Goal: Check status: Check status

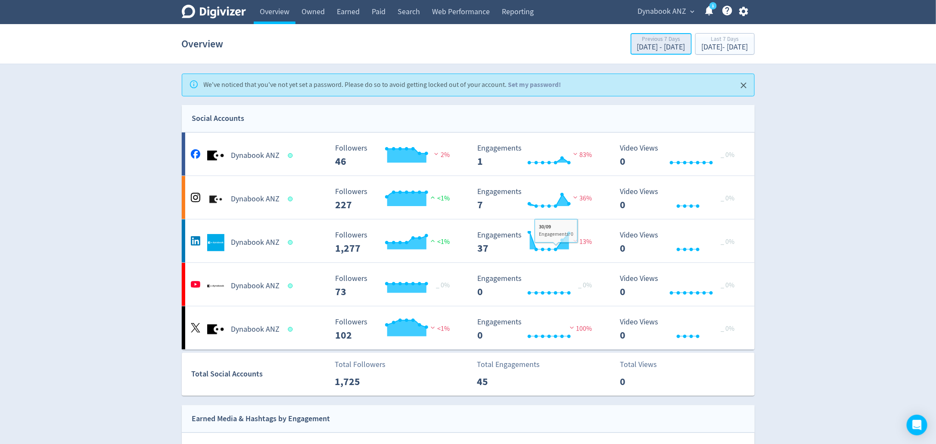
click at [637, 50] on div "[DATE] - [DATE]" at bounding box center [661, 47] width 48 height 8
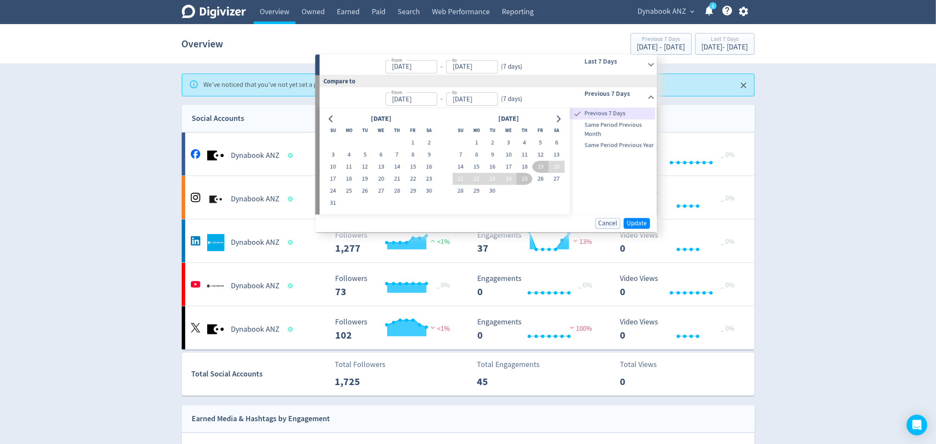
click at [557, 64] on div "from [DATE] from - to [DATE] to ( 7 days )" at bounding box center [440, 65] width 240 height 20
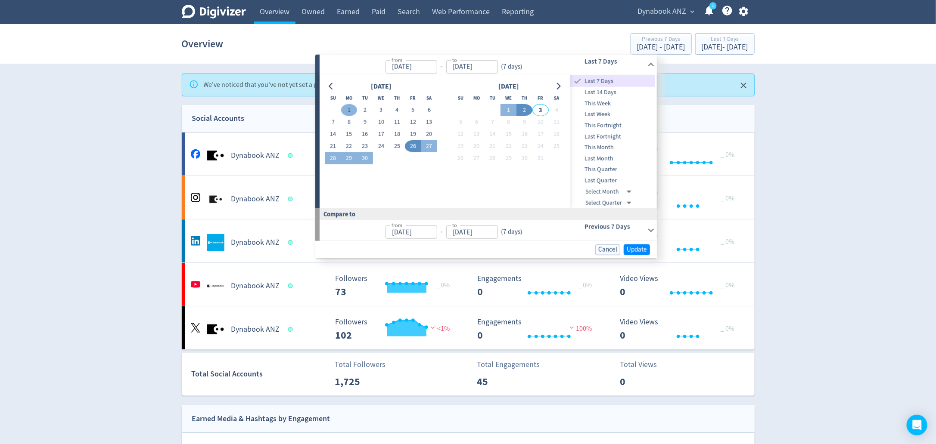
click at [347, 111] on button "1" at bounding box center [349, 110] width 16 height 12
type input "[DATE]"
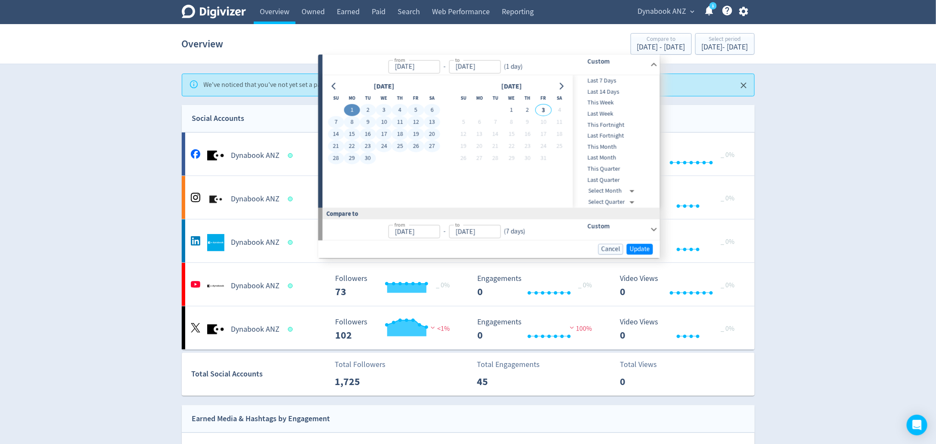
click at [365, 160] on button "30" at bounding box center [368, 158] width 16 height 12
type input "[DATE]"
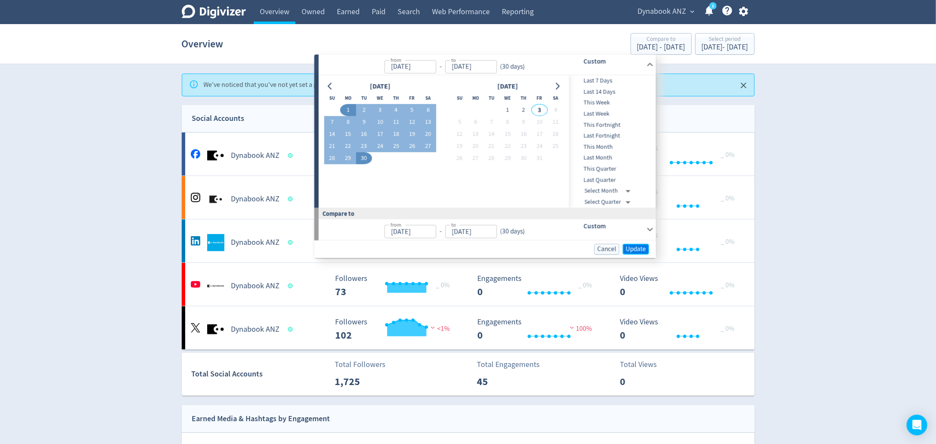
click at [642, 248] on span "Update" at bounding box center [636, 249] width 20 height 6
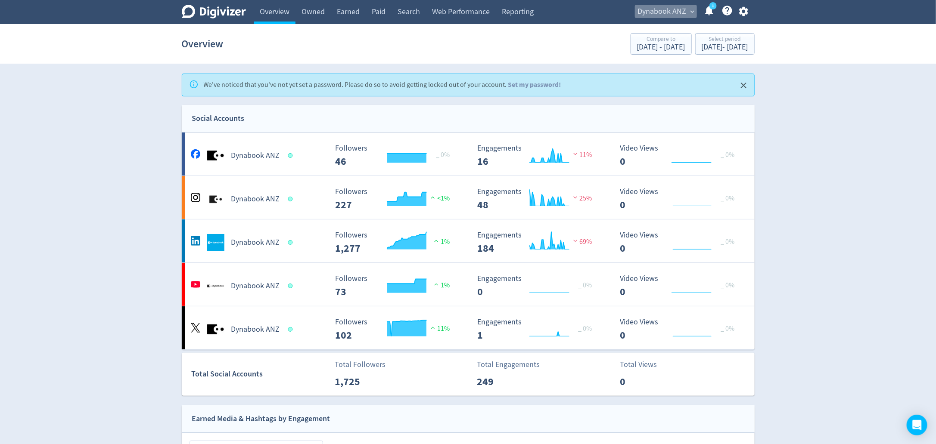
click at [689, 10] on span "expand_more" at bounding box center [693, 12] width 8 height 8
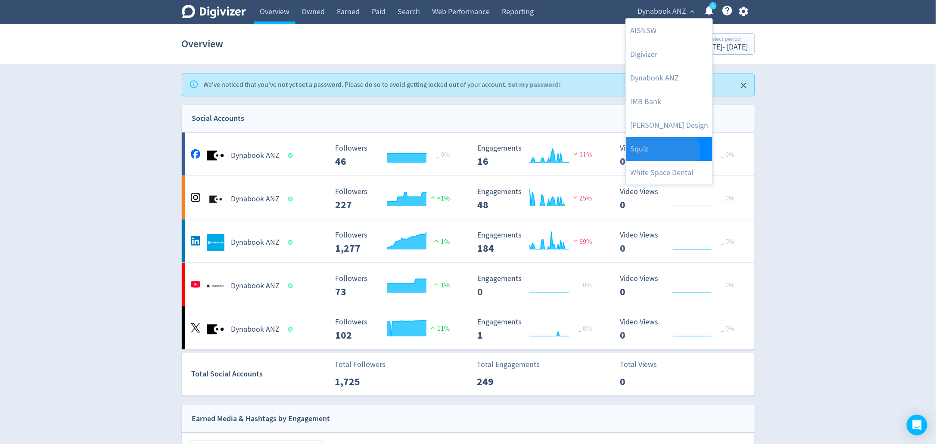
click at [648, 154] on link "Squiz" at bounding box center [669, 149] width 87 height 24
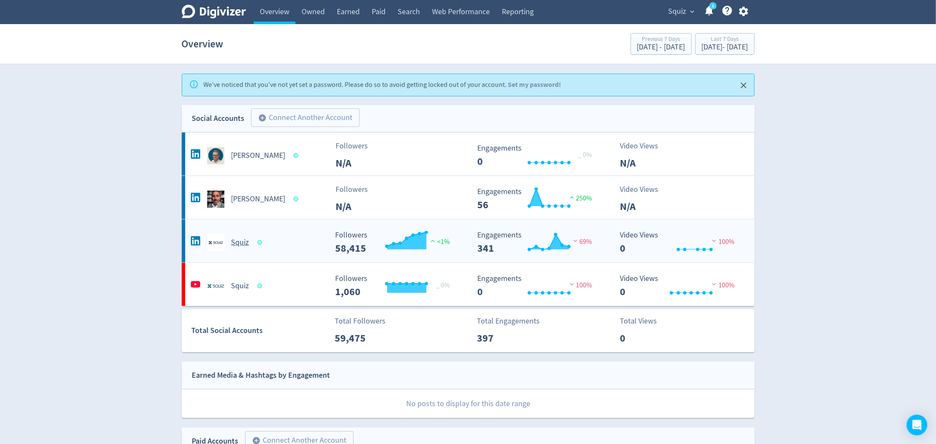
click at [244, 243] on h5 "Squiz" at bounding box center [240, 243] width 18 height 10
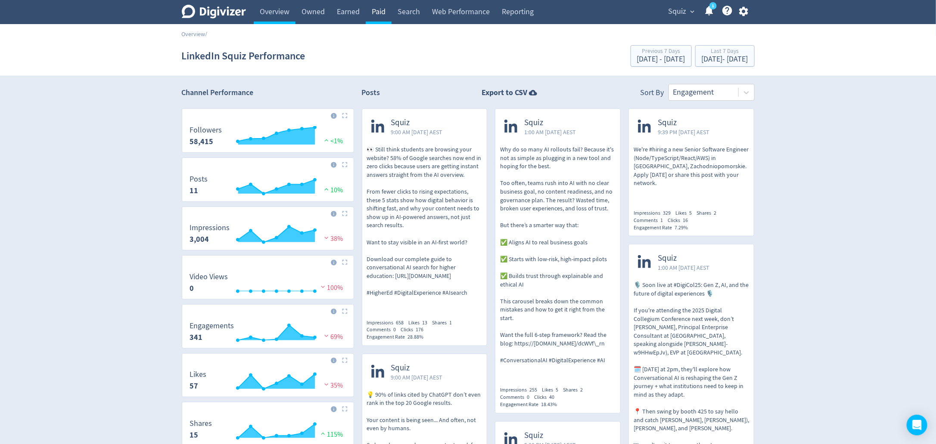
click at [379, 5] on link "Paid" at bounding box center [379, 12] width 26 height 24
